Goal: Information Seeking & Learning: Learn about a topic

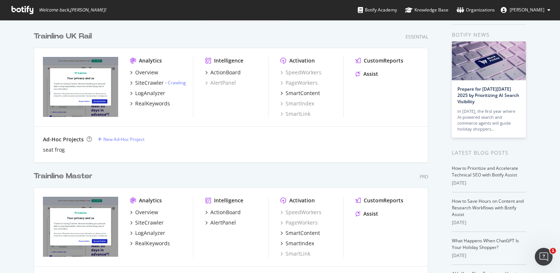
scroll to position [31, 0]
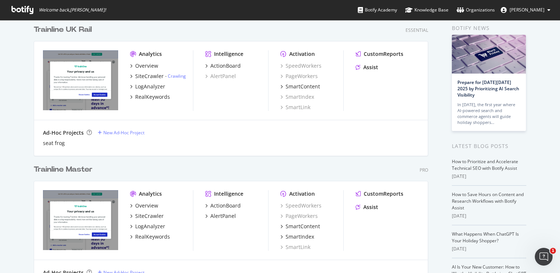
click at [79, 172] on div "Trainline Master" at bounding box center [63, 169] width 59 height 11
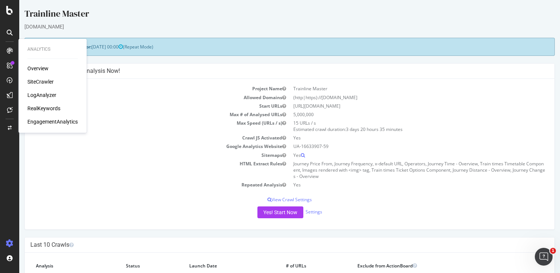
click at [43, 107] on div "RealKeywords" at bounding box center [43, 108] width 33 height 7
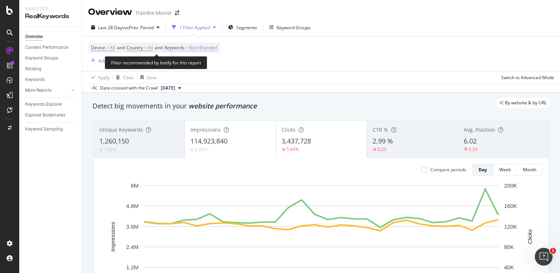
click at [216, 48] on span "Non-Branded" at bounding box center [203, 48] width 28 height 10
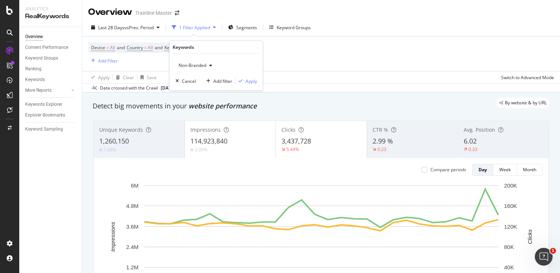
click at [206, 63] on span "Non-Branded" at bounding box center [191, 65] width 31 height 6
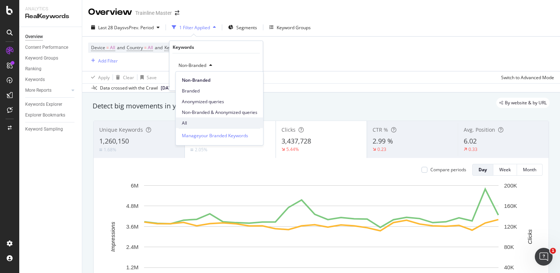
click at [194, 120] on span "All" at bounding box center [220, 123] width 76 height 7
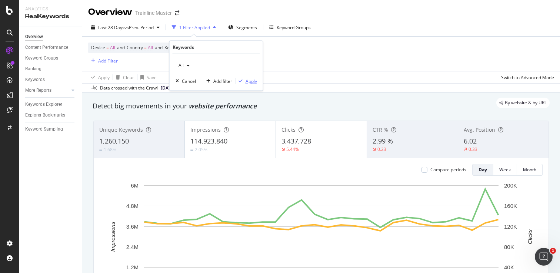
click at [248, 81] on div "Apply" at bounding box center [251, 81] width 11 height 6
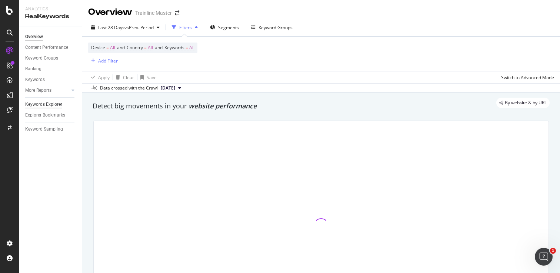
click at [60, 102] on div "Keywords Explorer" at bounding box center [43, 105] width 37 height 8
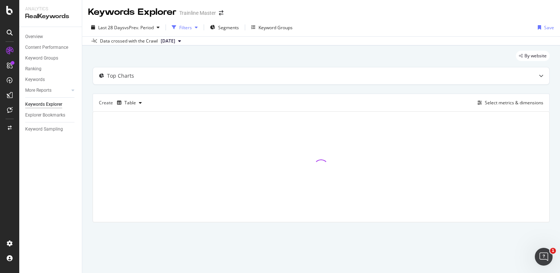
click at [189, 29] on div "Filters" at bounding box center [185, 27] width 13 height 6
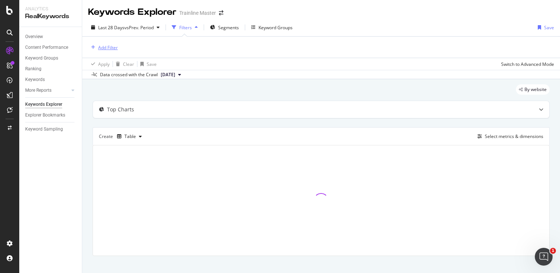
click at [107, 46] on div "Add Filter" at bounding box center [108, 47] width 20 height 6
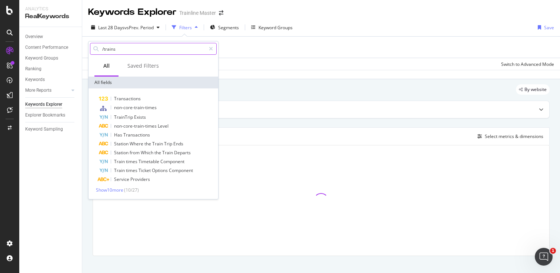
type input "/trains/"
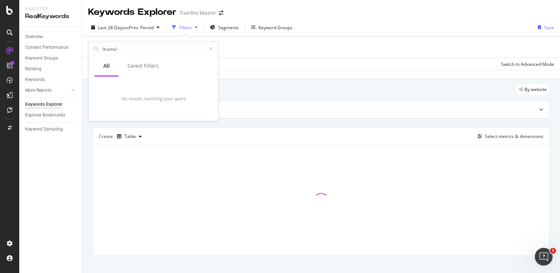
click at [234, 68] on div "Apply Clear Save Switch to Advanced Mode" at bounding box center [321, 64] width 478 height 12
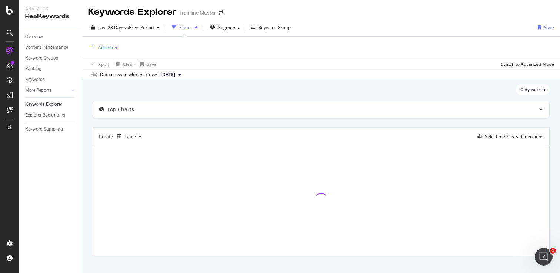
click at [104, 46] on div "Add Filter" at bounding box center [108, 47] width 20 height 6
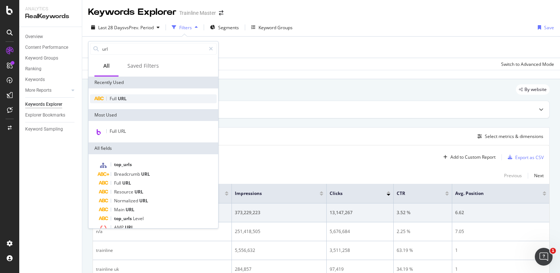
type input "url"
click at [123, 99] on span "URL" at bounding box center [122, 99] width 9 height 6
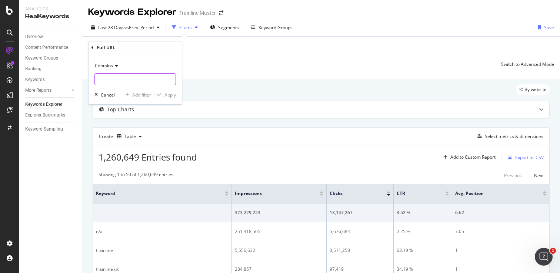
click at [122, 75] on input "text" at bounding box center [135, 79] width 81 height 12
type input "/trains"
click at [174, 97] on div "Apply" at bounding box center [169, 95] width 11 height 6
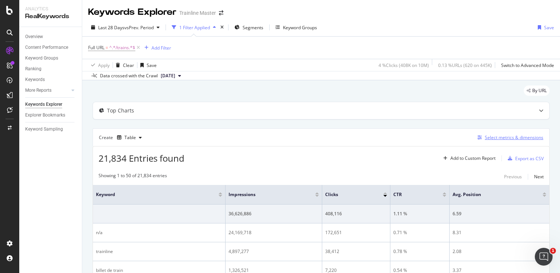
click at [500, 139] on div "Select metrics & dimensions" at bounding box center [514, 137] width 59 height 6
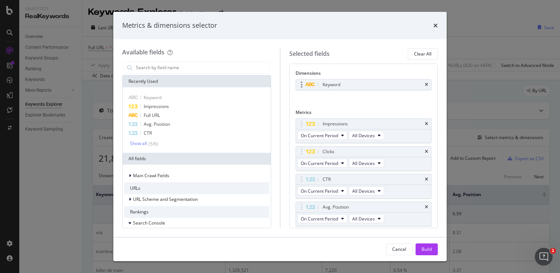
click at [428, 85] on div "Keyword" at bounding box center [364, 85] width 136 height 10
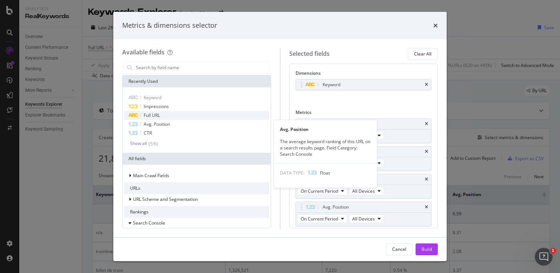
click at [154, 115] on span "Full URL" at bounding box center [152, 115] width 16 height 6
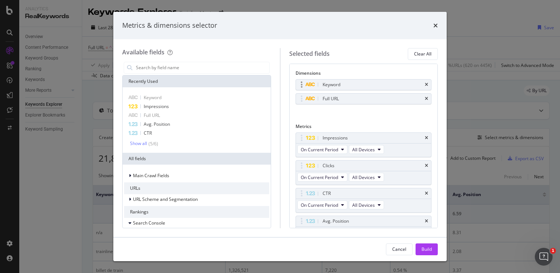
click at [428, 87] on div "Keyword" at bounding box center [364, 85] width 136 height 10
click at [426, 80] on div "Keyword" at bounding box center [364, 85] width 136 height 10
click at [426, 82] on div "Keyword" at bounding box center [364, 85] width 136 height 10
click at [426, 84] on icon "times" at bounding box center [426, 85] width 3 height 4
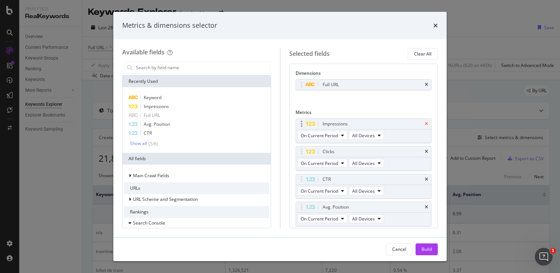
click at [427, 124] on icon "times" at bounding box center [426, 124] width 3 height 4
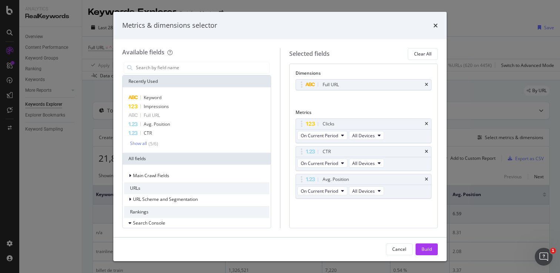
click at [427, 124] on icon "times" at bounding box center [426, 124] width 3 height 4
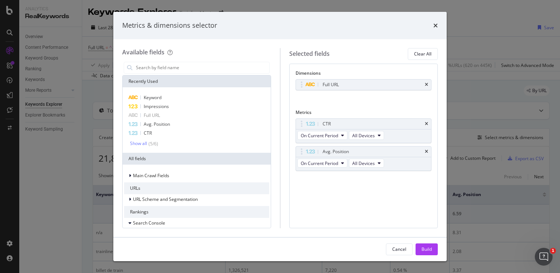
click at [427, 124] on icon "times" at bounding box center [426, 124] width 3 height 4
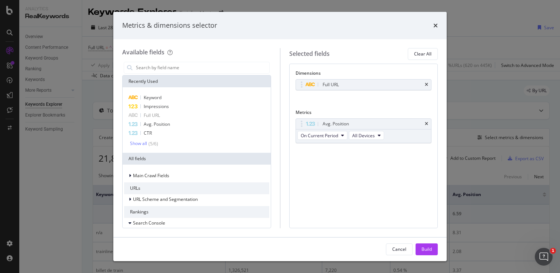
click at [427, 124] on icon "times" at bounding box center [426, 124] width 3 height 4
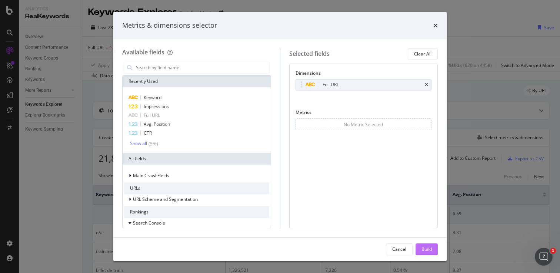
click at [422, 246] on div "Build" at bounding box center [426, 249] width 10 height 6
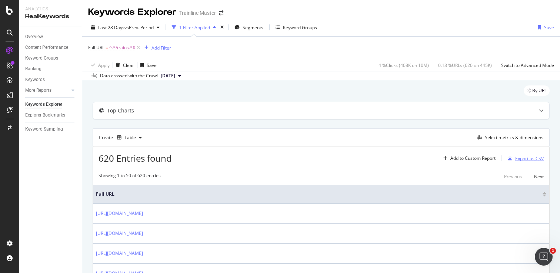
click at [537, 163] on div "Export as CSV" at bounding box center [524, 158] width 39 height 11
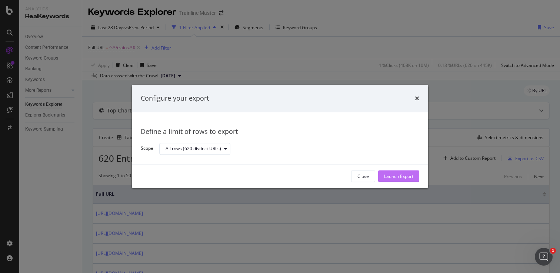
click at [405, 173] on div "Launch Export" at bounding box center [398, 176] width 29 height 6
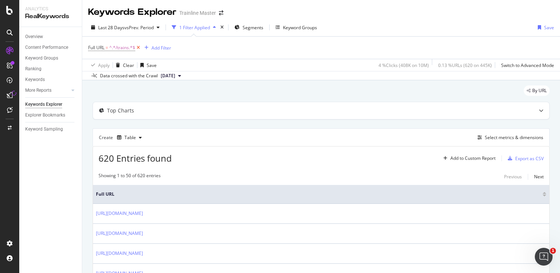
click at [139, 47] on icon at bounding box center [138, 47] width 6 height 7
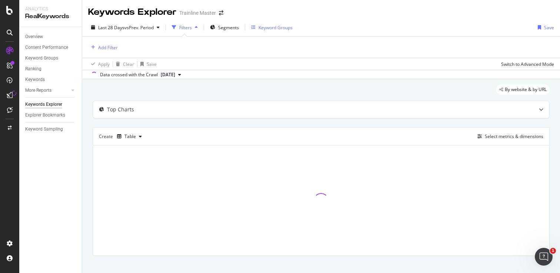
click at [269, 27] on div "Keyword Groups" at bounding box center [275, 27] width 34 height 6
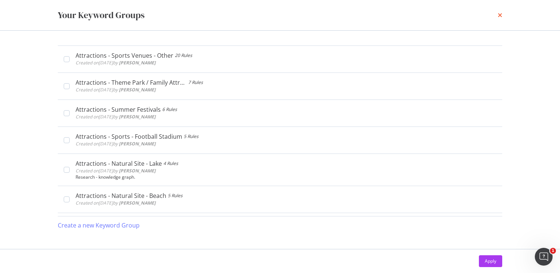
click at [501, 16] on icon "times" at bounding box center [500, 15] width 4 height 6
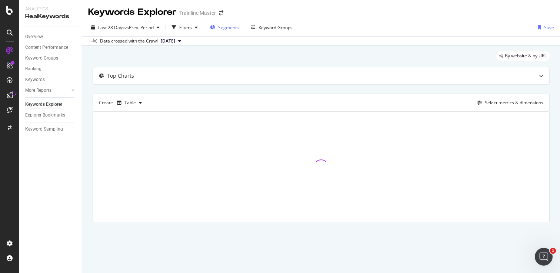
click at [222, 25] on span "Segments" at bounding box center [228, 27] width 21 height 6
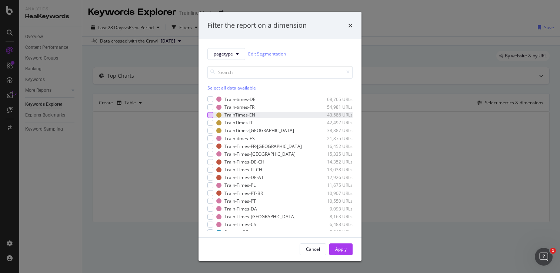
click at [210, 116] on div "modal" at bounding box center [210, 115] width 6 height 6
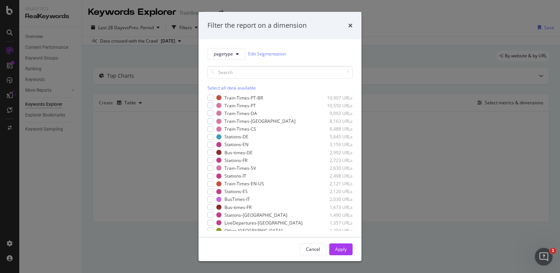
scroll to position [118, 0]
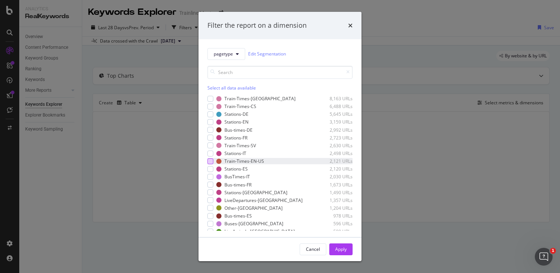
click at [211, 161] on div "modal" at bounding box center [210, 161] width 6 height 6
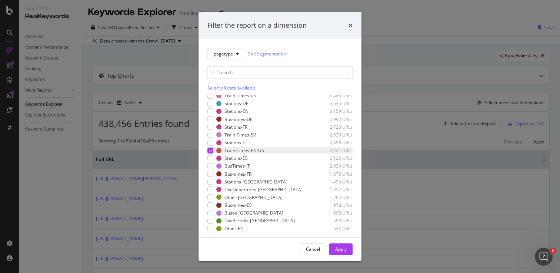
scroll to position [0, 0]
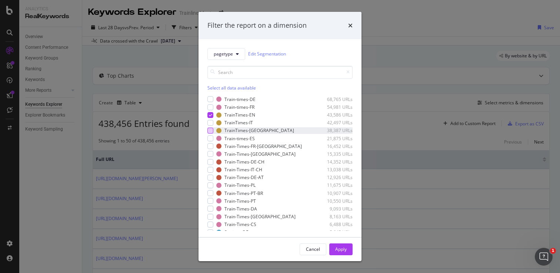
click at [209, 130] on div "modal" at bounding box center [210, 131] width 6 height 6
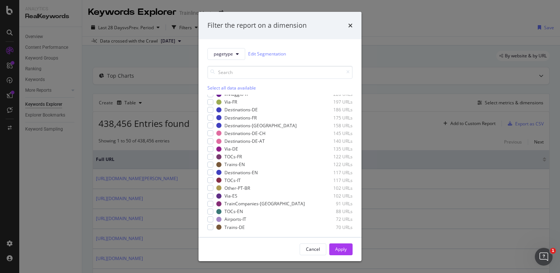
scroll to position [308, 0]
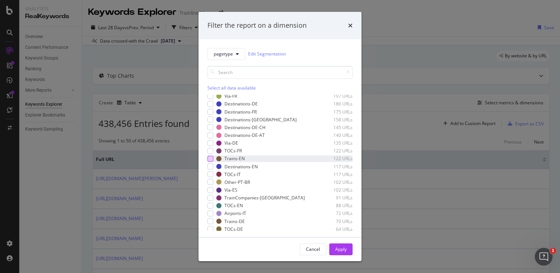
click at [212, 159] on div "modal" at bounding box center [210, 159] width 6 height 6
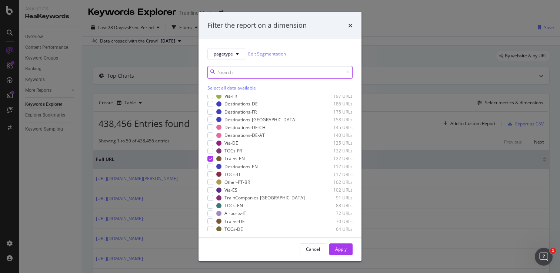
click at [238, 74] on input "modal" at bounding box center [279, 72] width 145 height 13
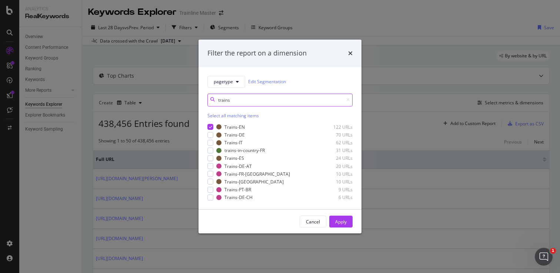
scroll to position [0, 0]
type input "t"
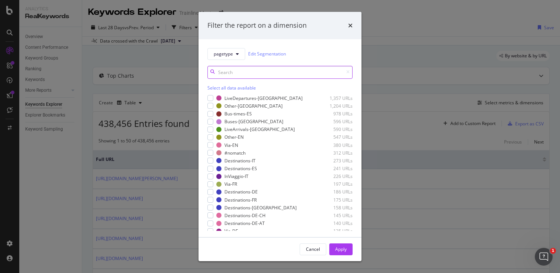
scroll to position [222, 0]
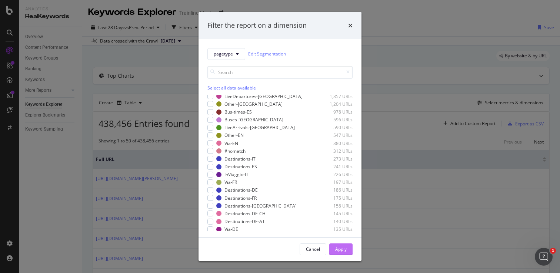
click at [347, 245] on button "Apply" at bounding box center [340, 250] width 23 height 12
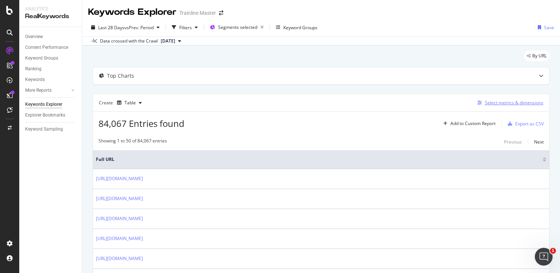
click at [495, 106] on div "Select metrics & dimensions" at bounding box center [514, 103] width 59 height 6
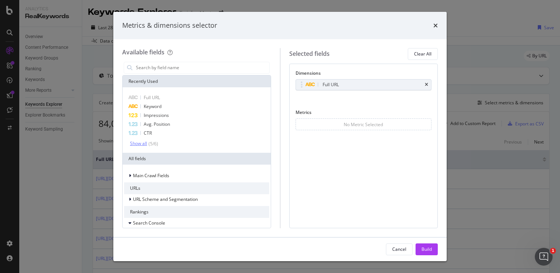
click at [158, 142] on div "( 5 / 6 )" at bounding box center [152, 144] width 11 height 6
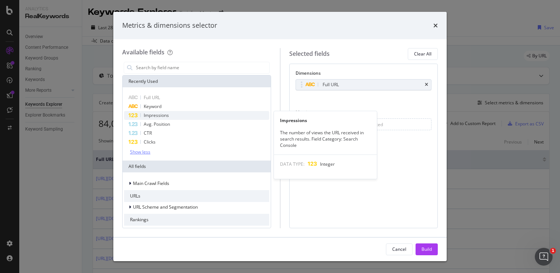
click at [159, 118] on span "Impressions" at bounding box center [156, 115] width 25 height 6
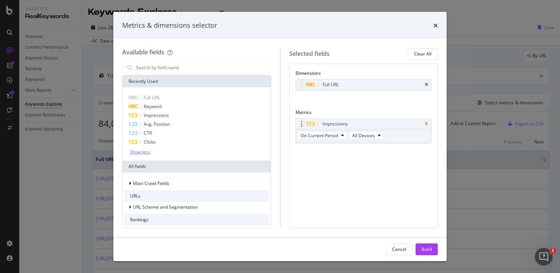
click at [426, 122] on icon "times" at bounding box center [426, 124] width 3 height 4
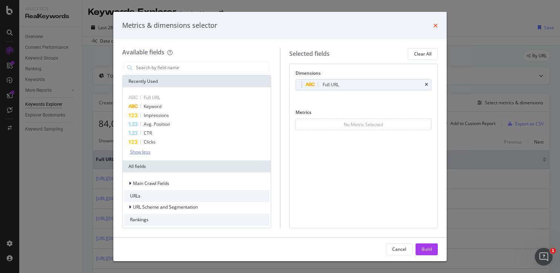
click at [436, 26] on icon "times" at bounding box center [435, 26] width 4 height 6
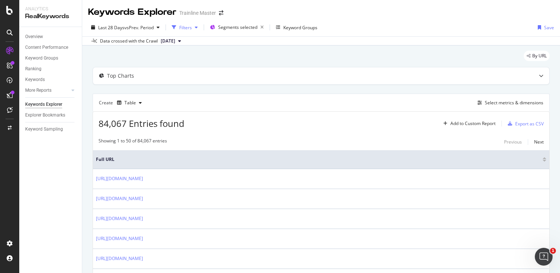
click at [189, 29] on div "Filters" at bounding box center [185, 27] width 13 height 6
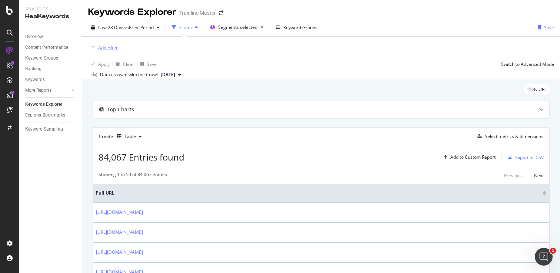
click at [113, 47] on div "Add Filter" at bounding box center [108, 47] width 20 height 6
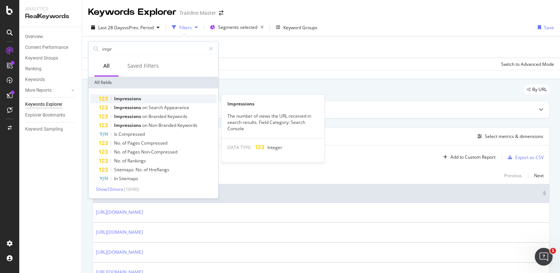
type input "impr"
click at [121, 100] on span "Impressions" at bounding box center [127, 99] width 27 height 6
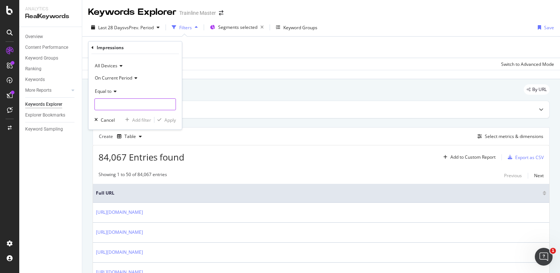
click at [128, 100] on input "number" at bounding box center [134, 105] width 81 height 12
click at [110, 89] on span "Equal to" at bounding box center [103, 91] width 17 height 6
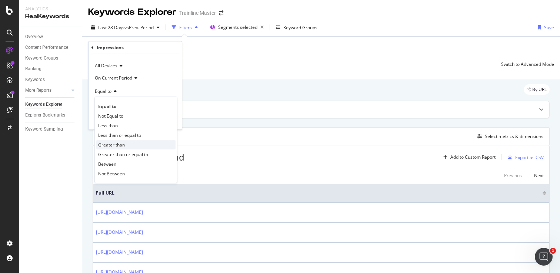
click at [113, 145] on span "Greater than" at bounding box center [111, 145] width 27 height 6
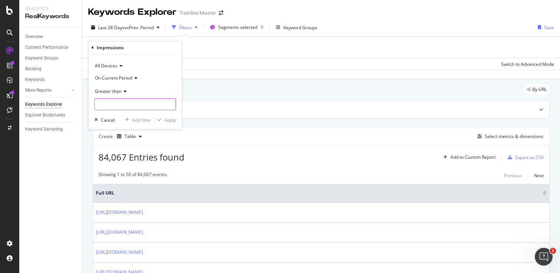
click at [111, 105] on input "number" at bounding box center [134, 105] width 81 height 12
type input "1"
click at [166, 121] on div "Apply" at bounding box center [169, 120] width 11 height 6
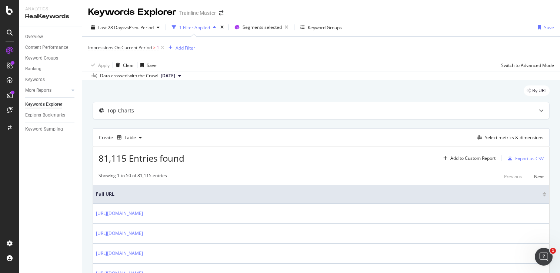
click at [122, 51] on span "Impressions On Current Period > 1" at bounding box center [126, 48] width 77 height 10
click at [122, 50] on span "Impressions On Current Period" at bounding box center [120, 47] width 64 height 6
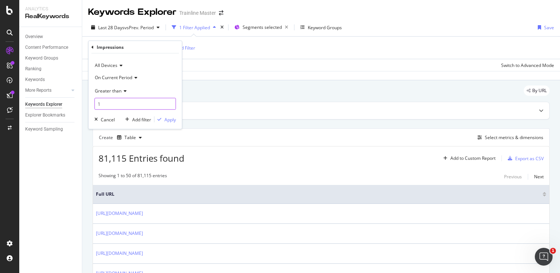
click at [113, 102] on input "1" at bounding box center [134, 104] width 81 height 12
type input "100"
click at [168, 118] on div "Apply" at bounding box center [169, 119] width 11 height 6
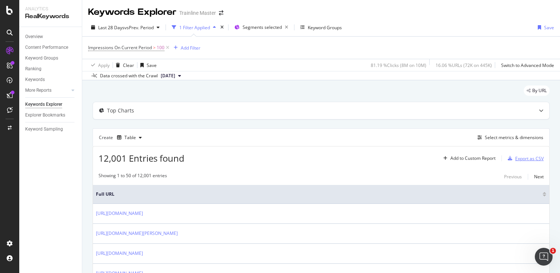
click at [533, 156] on div "Export as CSV" at bounding box center [529, 159] width 29 height 6
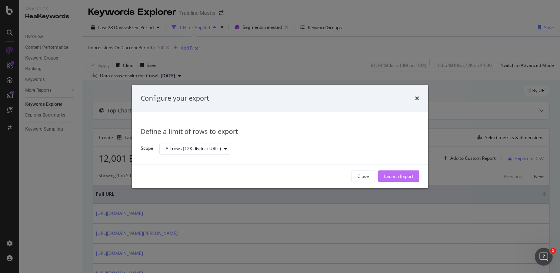
click at [404, 175] on div "Launch Export" at bounding box center [398, 176] width 29 height 6
